Goal: Check status: Check status

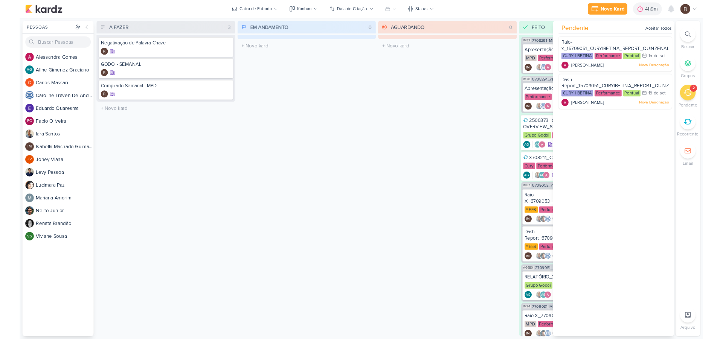
scroll to position [226, 0]
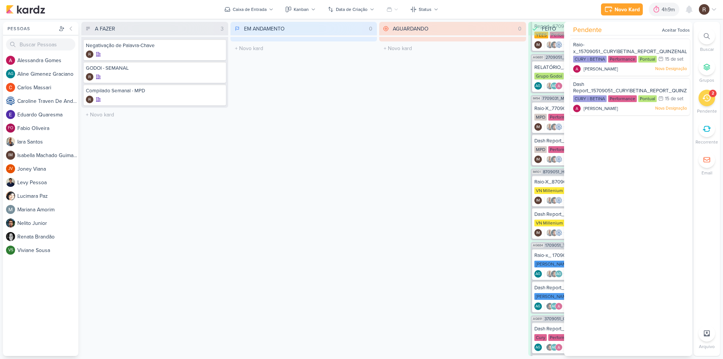
click at [376, 151] on div "EM ANDAMENTO 0 Mover Para Esquerda Mover Para Direita [GEOGRAPHIC_DATA] O títul…" at bounding box center [304, 189] width 147 height 334
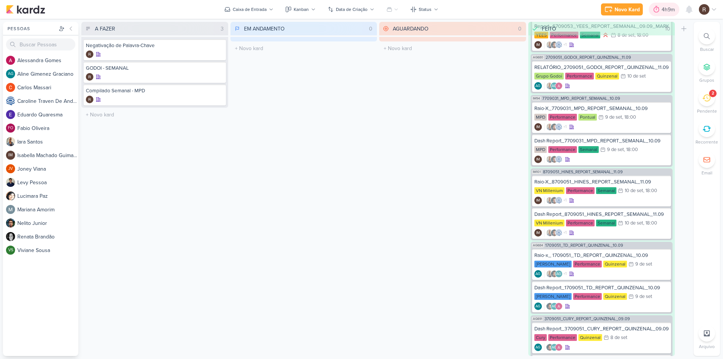
click at [662, 8] on div "4h9m" at bounding box center [669, 10] width 15 height 8
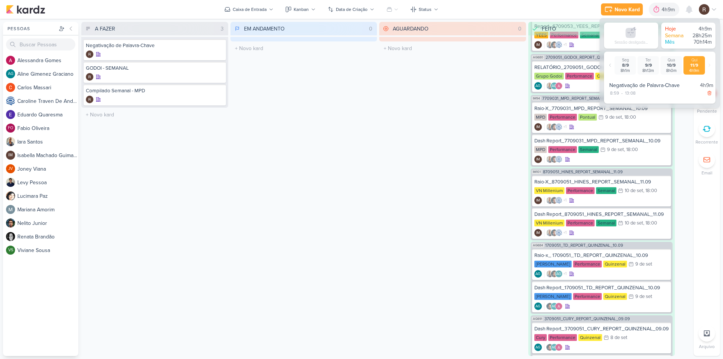
click at [400, 113] on div "AGUARDANDO 0 Mover Para Esquerda Mover Para Direita [GEOGRAPHIC_DATA] O título …" at bounding box center [452, 189] width 147 height 334
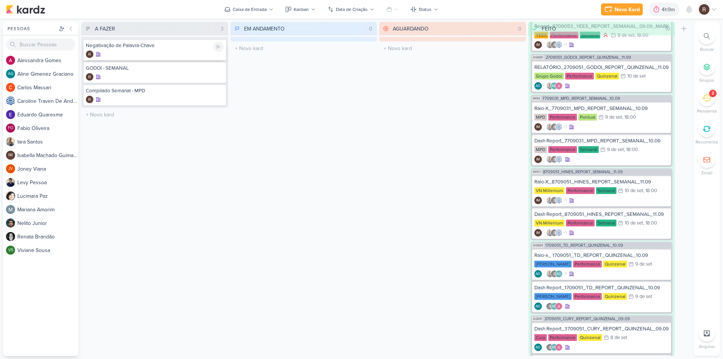
click at [219, 47] on icon at bounding box center [219, 47] width 4 height 4
click at [648, 7] on icon at bounding box center [646, 10] width 8 height 8
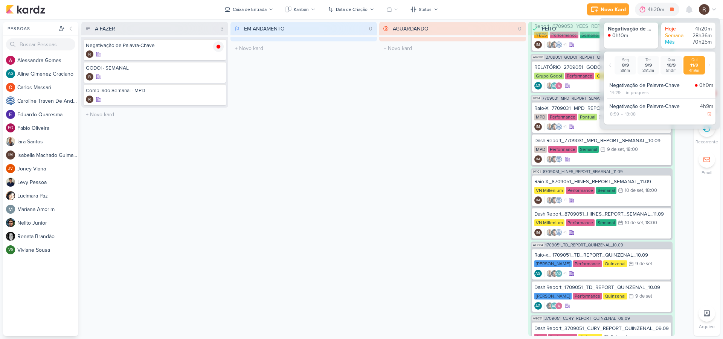
click at [467, 94] on div "AGUARDANDO 0 Mover Para Esquerda Mover Para Direita [GEOGRAPHIC_DATA] O título …" at bounding box center [452, 179] width 147 height 315
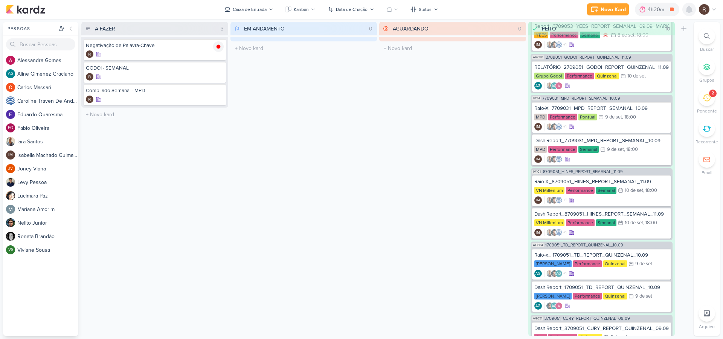
click at [687, 15] on div at bounding box center [690, 10] width 14 height 14
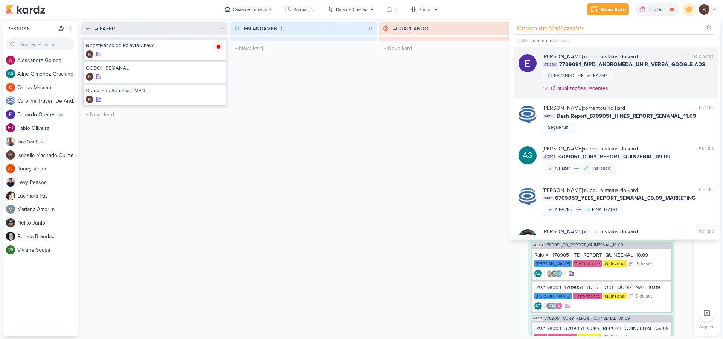
click at [644, 57] on div "[PERSON_NAME] mudou o status do kard marcar como não lida há 2 horas" at bounding box center [628, 57] width 171 height 8
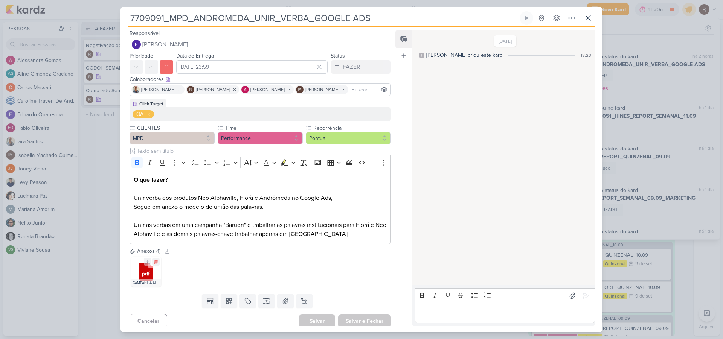
click at [140, 274] on icon at bounding box center [146, 272] width 14 height 18
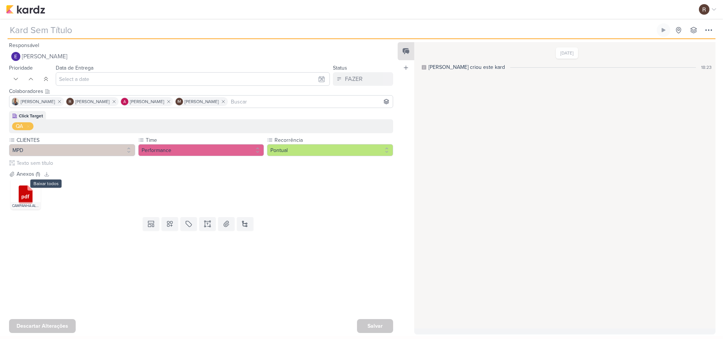
type input "7709091_MPD_ANDROMEDA_UNIR_VERBA_GOOGLE ADS"
type input "[DATE] 23:59"
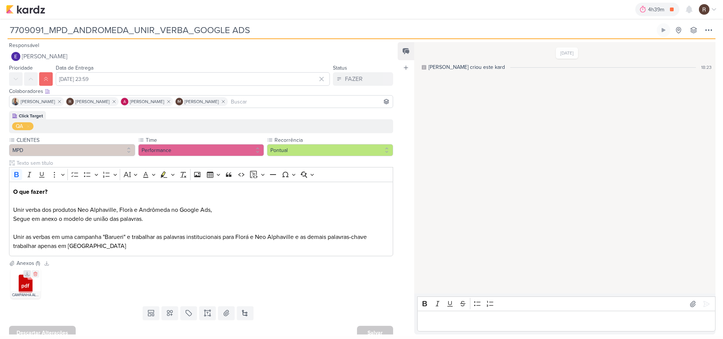
click at [28, 276] on icon at bounding box center [26, 274] width 5 height 5
